Goal: Task Accomplishment & Management: Manage account settings

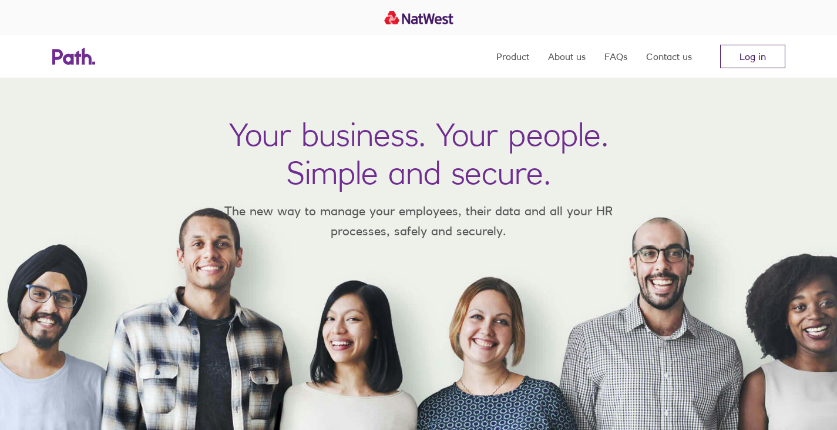
click at [762, 59] on link "Log in" at bounding box center [752, 57] width 65 height 24
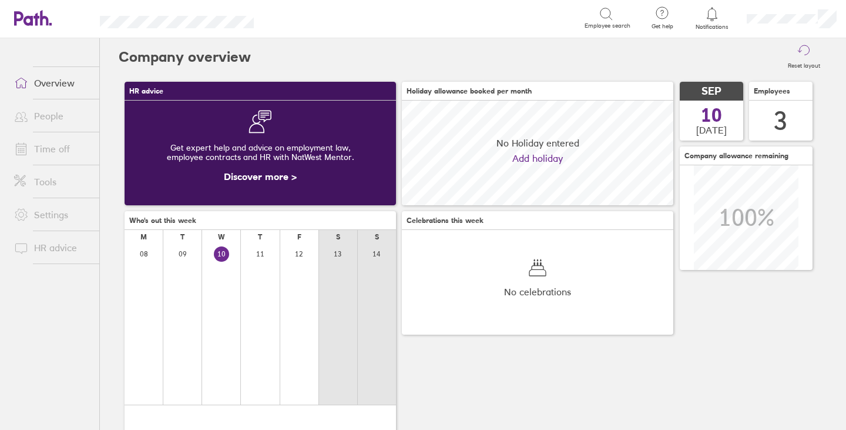
scroll to position [105, 271]
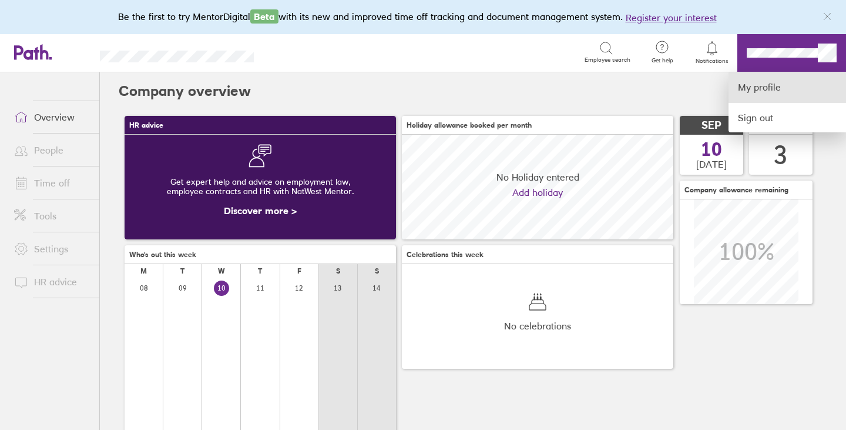
click at [750, 93] on link "My profile" at bounding box center [788, 87] width 118 height 30
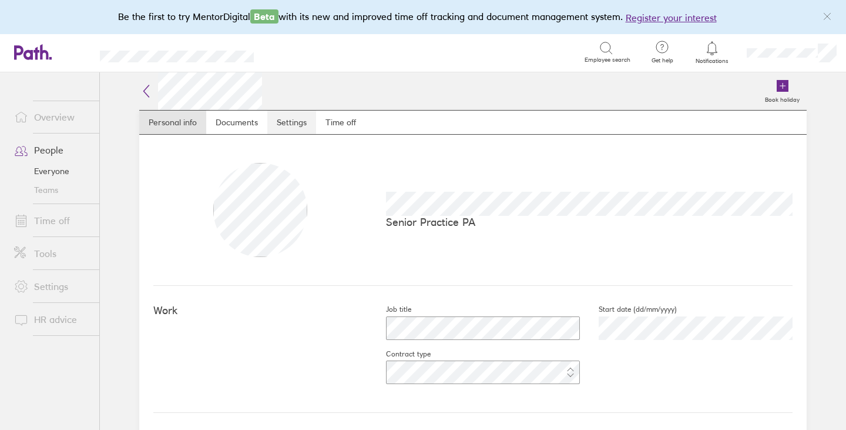
click at [286, 123] on link "Settings" at bounding box center [291, 122] width 49 height 24
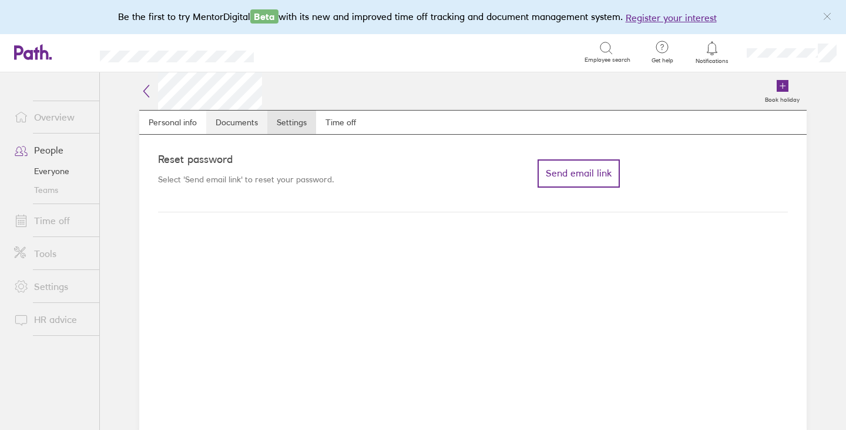
click at [249, 121] on link "Documents" at bounding box center [236, 122] width 61 height 24
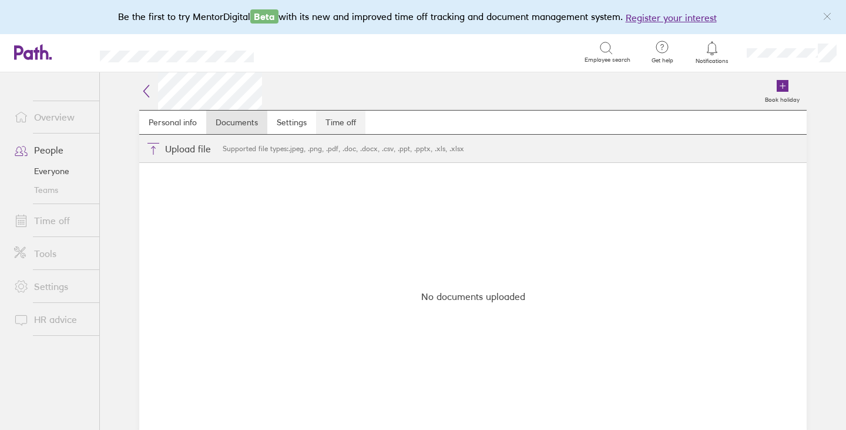
click at [349, 125] on link "Time off" at bounding box center [340, 122] width 49 height 24
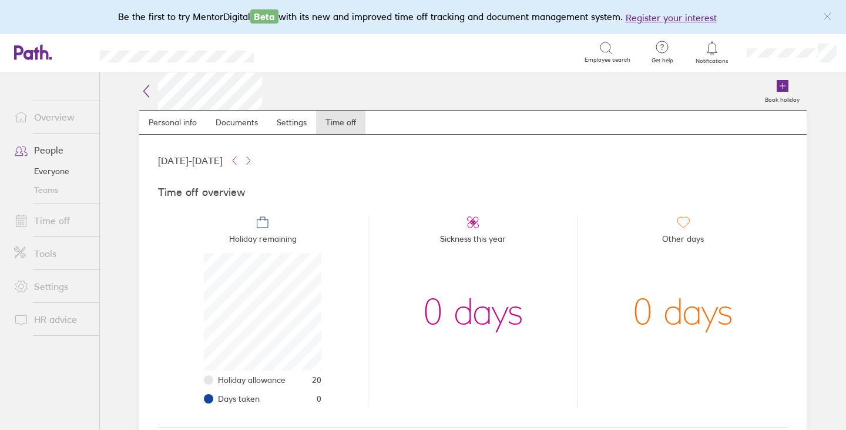
click at [239, 157] on icon at bounding box center [234, 160] width 9 height 9
click at [239, 160] on icon at bounding box center [234, 160] width 9 height 9
click at [239, 156] on icon at bounding box center [234, 160] width 9 height 9
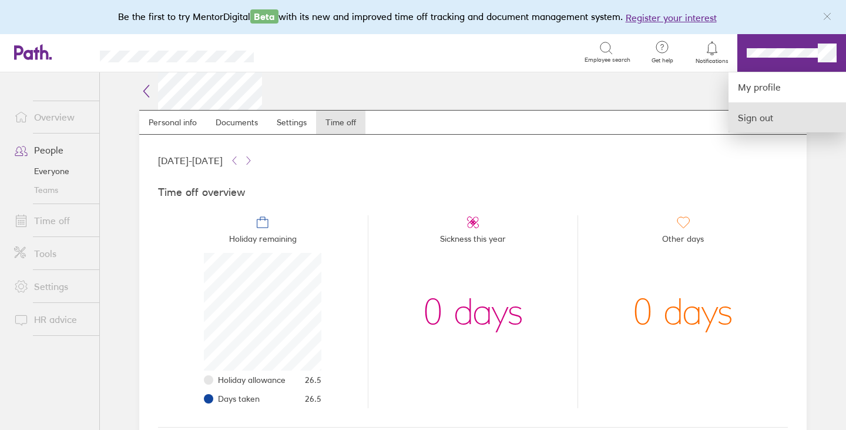
click at [764, 118] on link "Sign out" at bounding box center [788, 117] width 118 height 29
